Goal: Communication & Community: Answer question/provide support

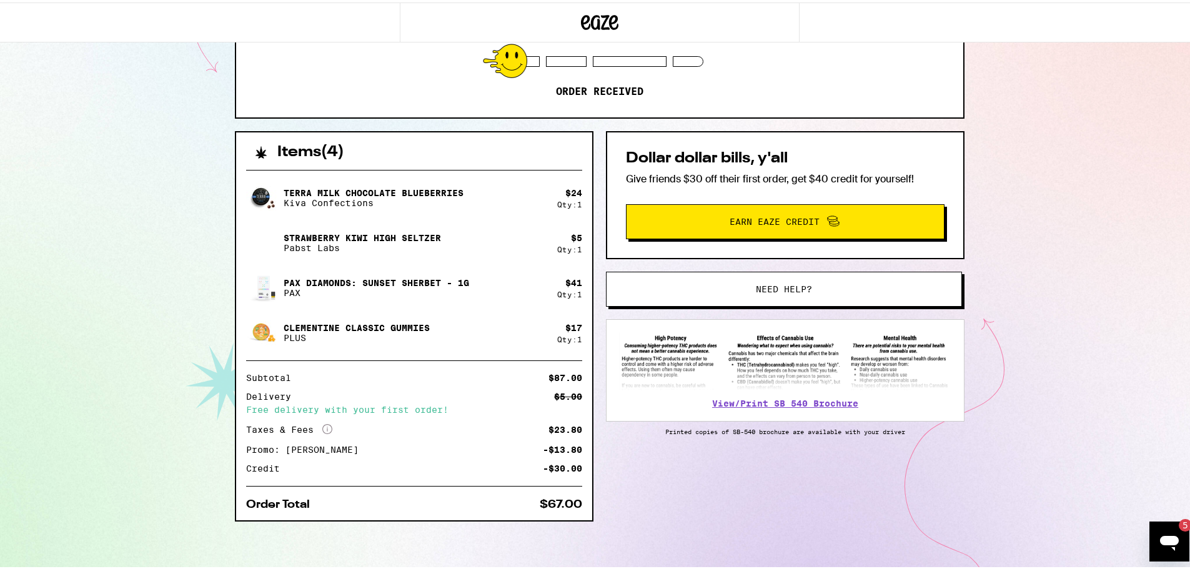
click at [624, 270] on button "Need help?" at bounding box center [784, 286] width 356 height 35
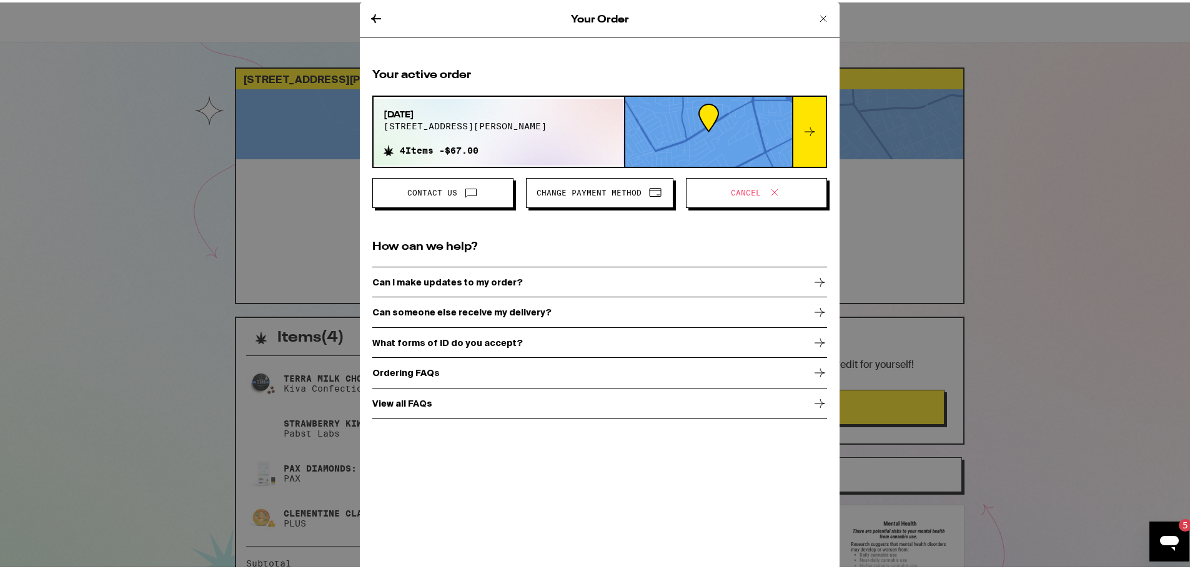
click at [818, 19] on icon at bounding box center [823, 16] width 15 height 15
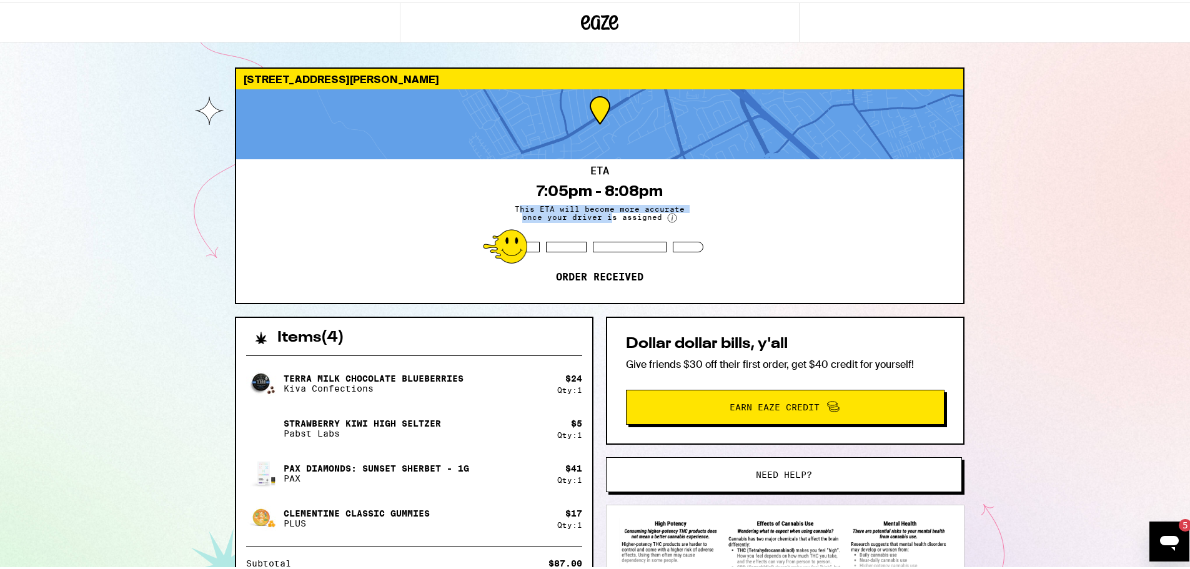
drag, startPoint x: 517, startPoint y: 202, endPoint x: 628, endPoint y: 214, distance: 111.8
click at [624, 214] on span "This ETA will become more accurate once your driver is assigned" at bounding box center [599, 211] width 187 height 18
click at [635, 215] on span "This ETA will become more accurate once your driver is assigned" at bounding box center [599, 211] width 187 height 18
click at [1178, 535] on icon "Open messaging window, 5 unread messages" at bounding box center [1169, 541] width 22 height 22
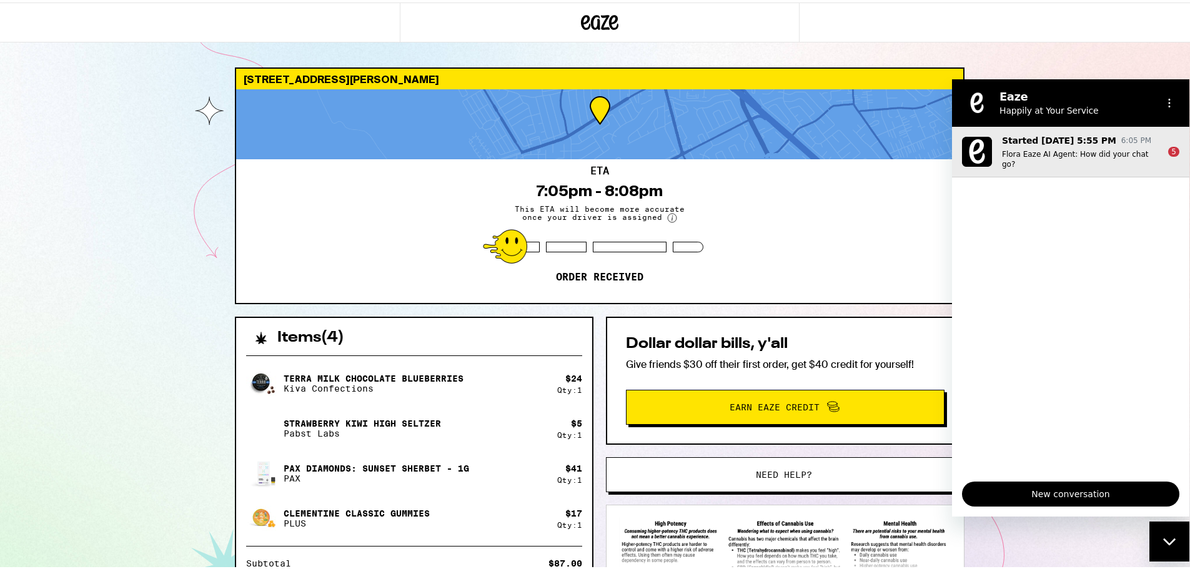
click at [1081, 145] on p "Started [DATE] 5:55 PM" at bounding box center [1059, 140] width 114 height 12
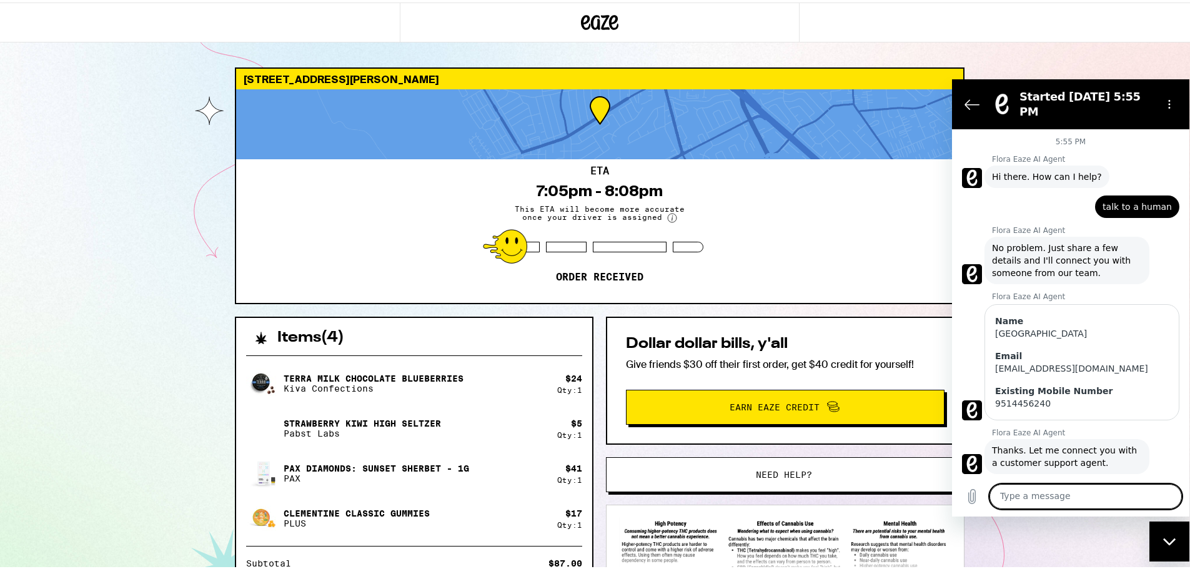
scroll to position [1001, 0]
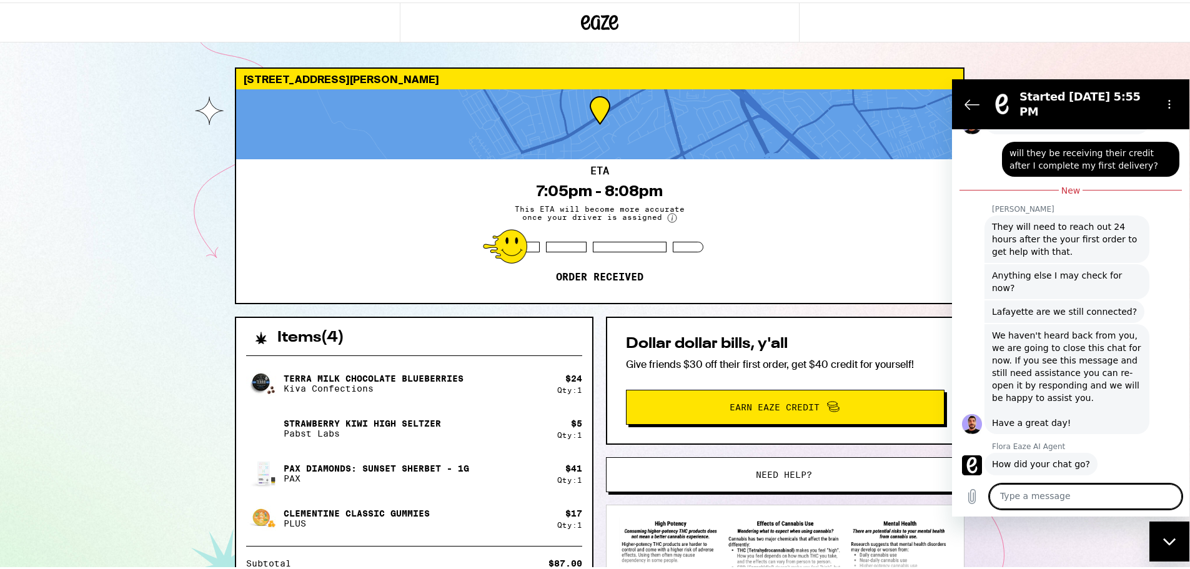
click at [1076, 491] on button "Good 👍" at bounding box center [1094, 503] width 57 height 24
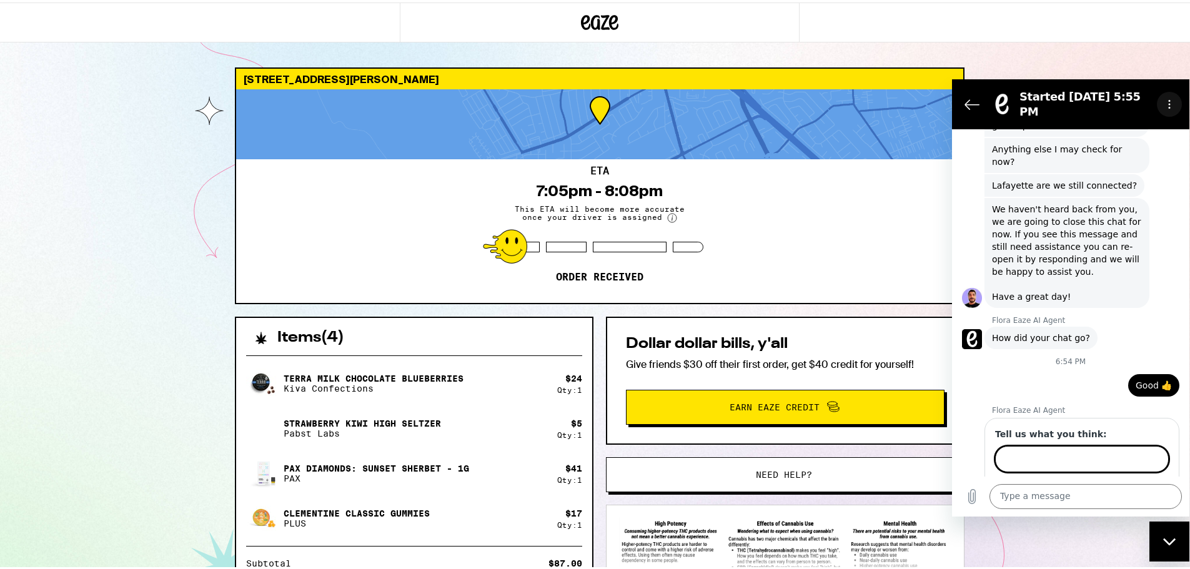
scroll to position [1126, 0]
drag, startPoint x: 1163, startPoint y: 533, endPoint x: 2286, endPoint y: 1042, distance: 1232.7
click at [1163, 533] on div "Close messaging window" at bounding box center [1169, 540] width 37 height 37
type textarea "x"
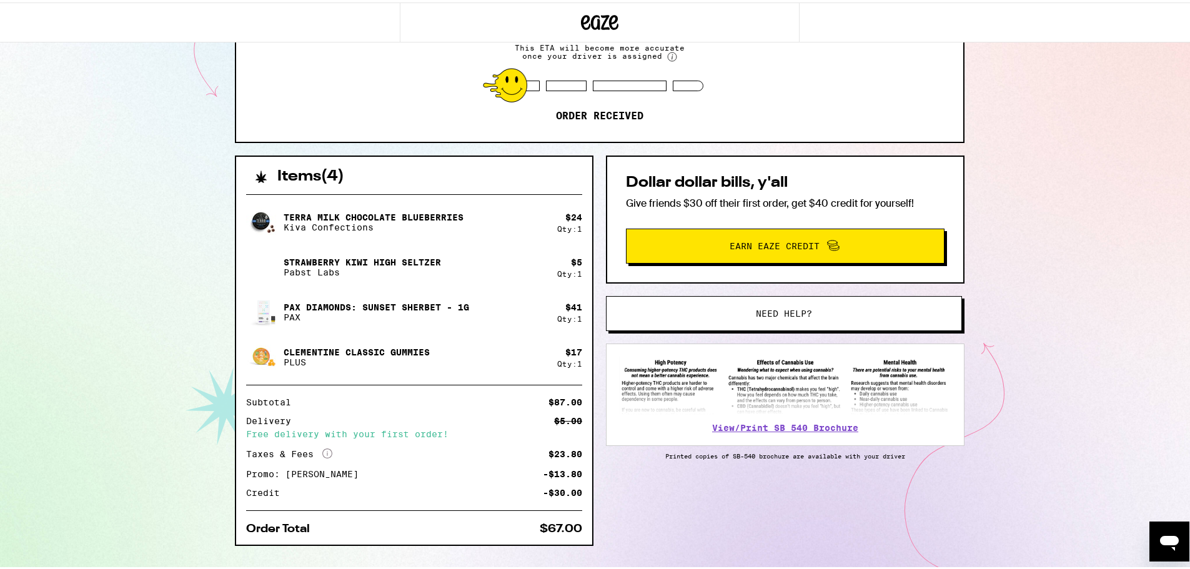
scroll to position [186, 0]
